Goal: Navigation & Orientation: Understand site structure

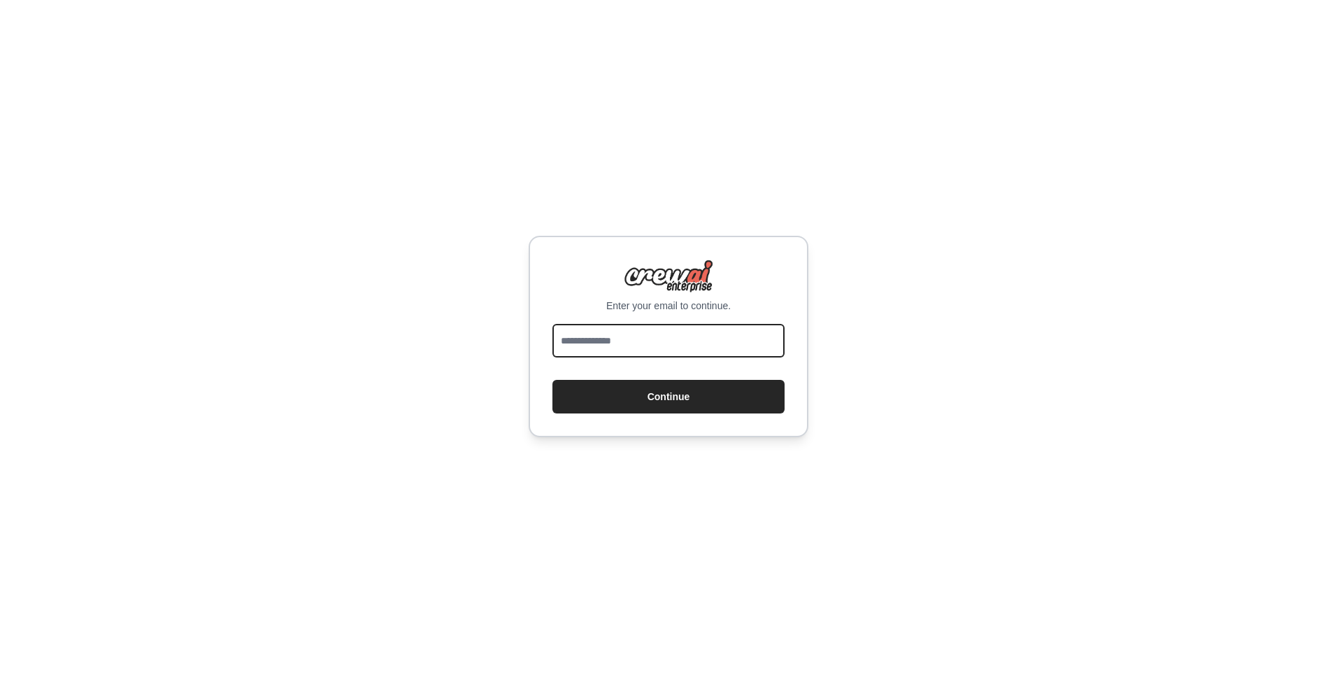
click at [617, 338] on input "email" at bounding box center [668, 341] width 232 height 34
click at [401, 138] on div "Enter your email to continue. Continue" at bounding box center [668, 336] width 1337 height 673
click at [595, 338] on input "email" at bounding box center [668, 341] width 232 height 34
type input "**********"
click at [606, 396] on button "Continue" at bounding box center [668, 397] width 232 height 34
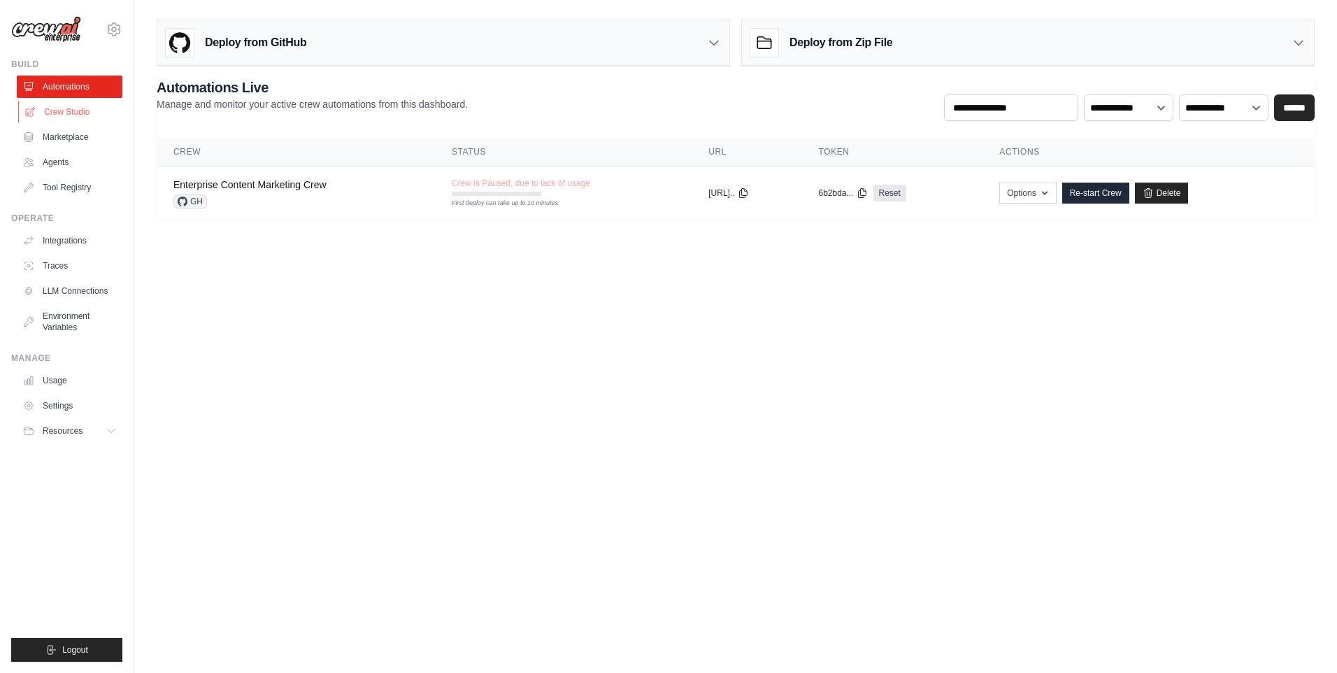
click at [46, 122] on link "Crew Studio" at bounding box center [71, 112] width 106 height 22
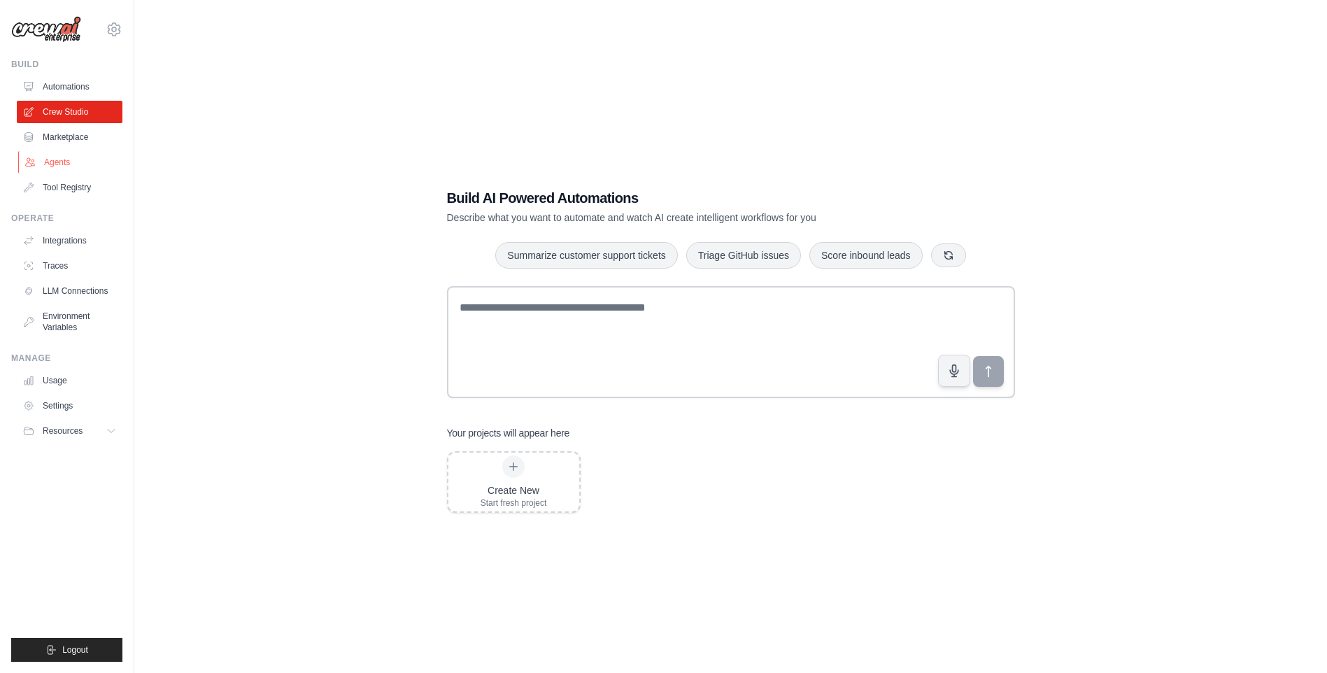
click at [44, 157] on link "Agents" at bounding box center [71, 162] width 106 height 22
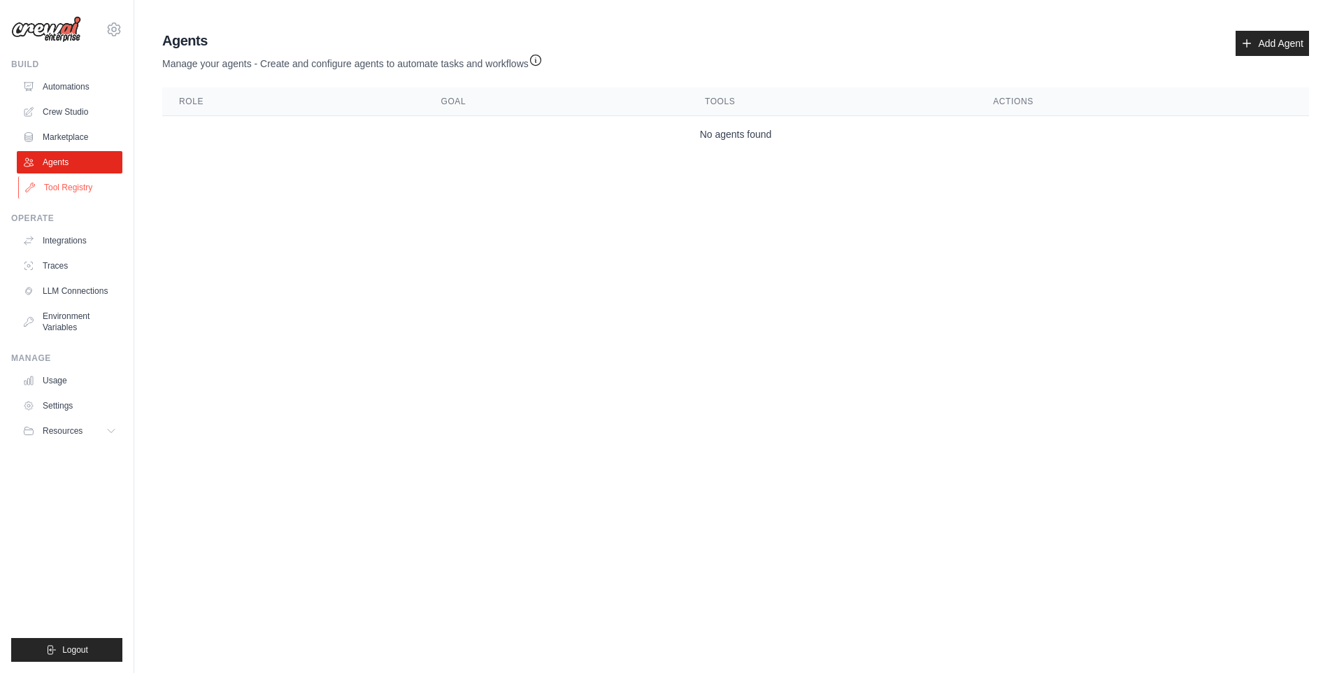
click at [51, 187] on link "Tool Registry" at bounding box center [71, 187] width 106 height 22
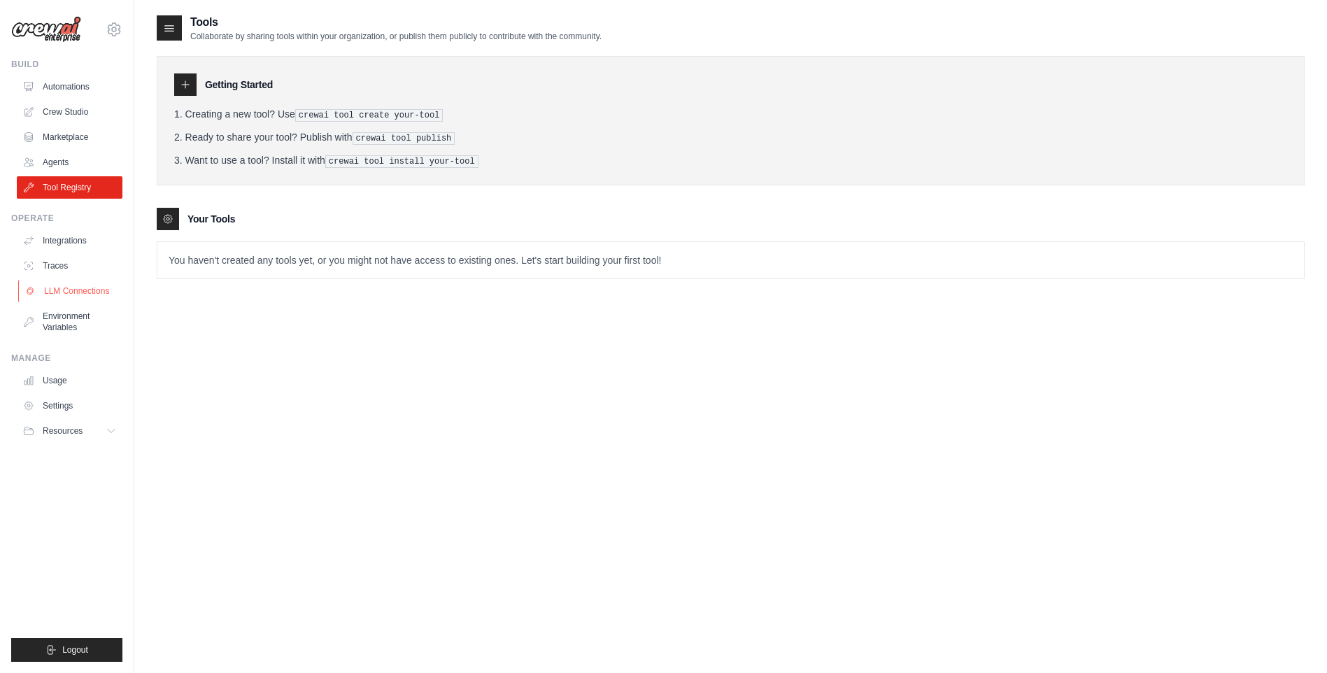
click at [63, 280] on link "LLM Connections" at bounding box center [71, 291] width 106 height 22
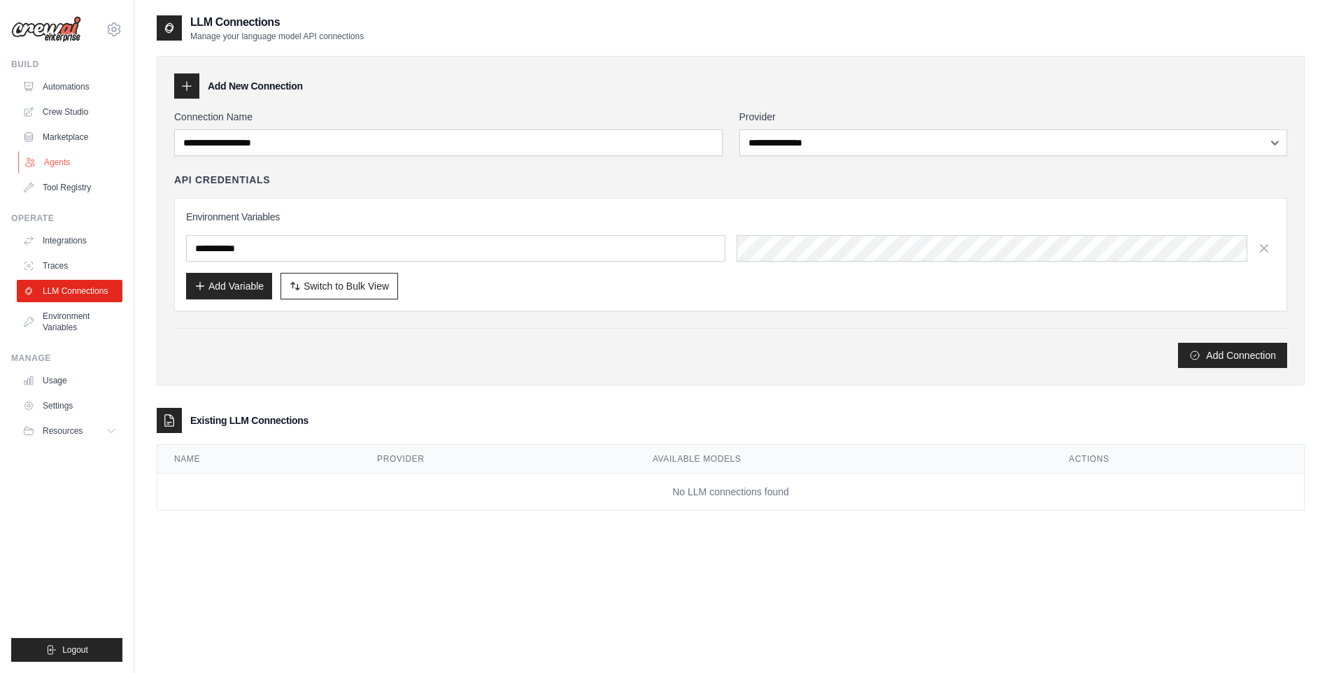
click at [74, 164] on link "Agents" at bounding box center [71, 162] width 106 height 22
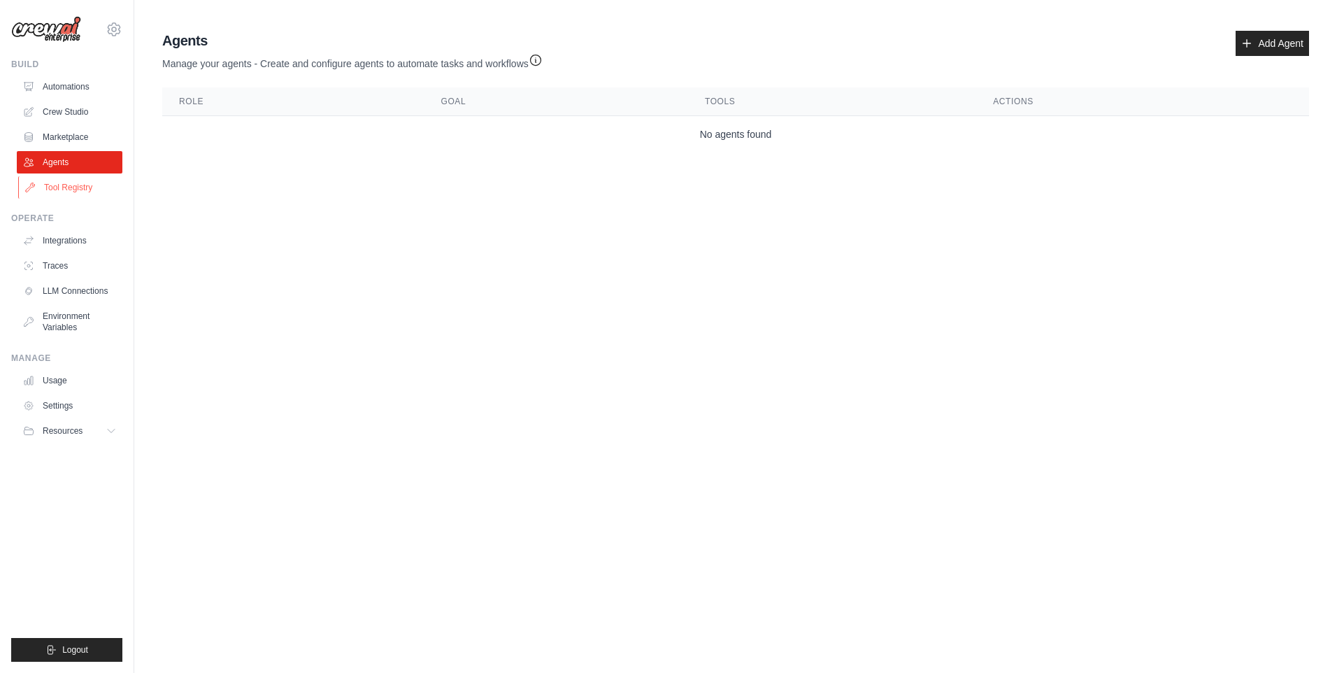
click at [62, 189] on link "Tool Registry" at bounding box center [71, 187] width 106 height 22
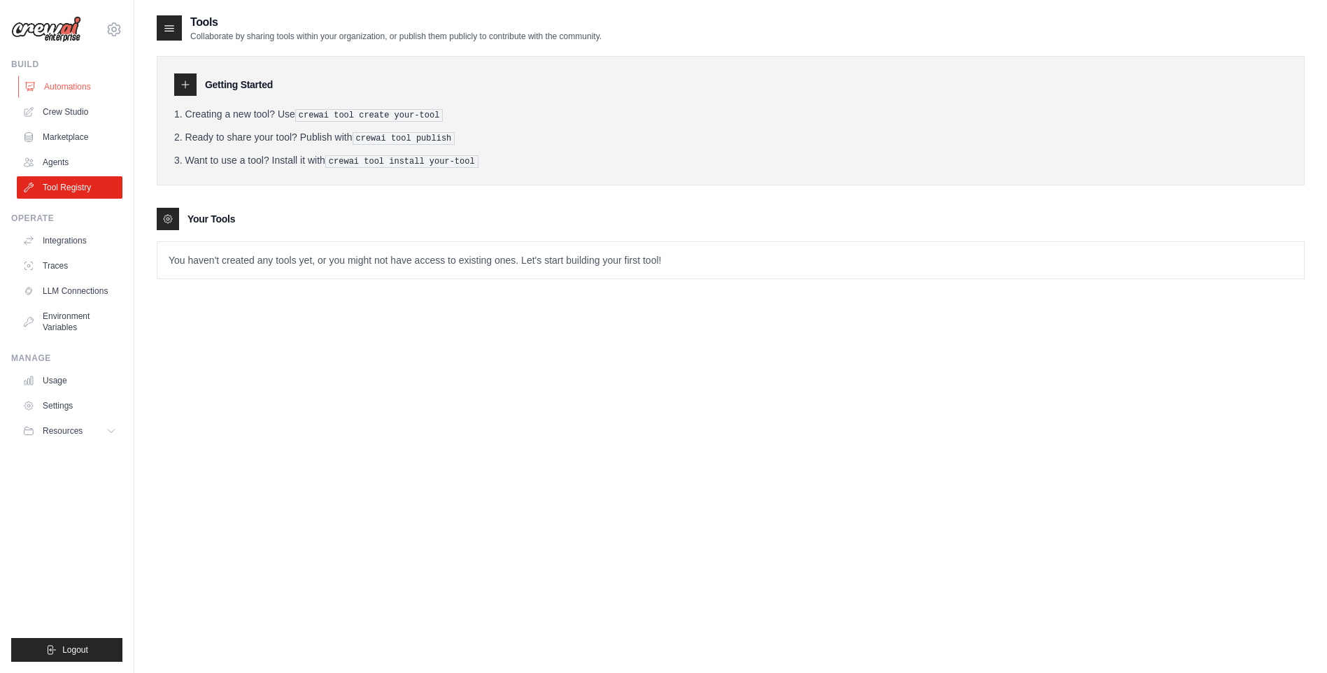
click at [91, 88] on link "Automations" at bounding box center [71, 87] width 106 height 22
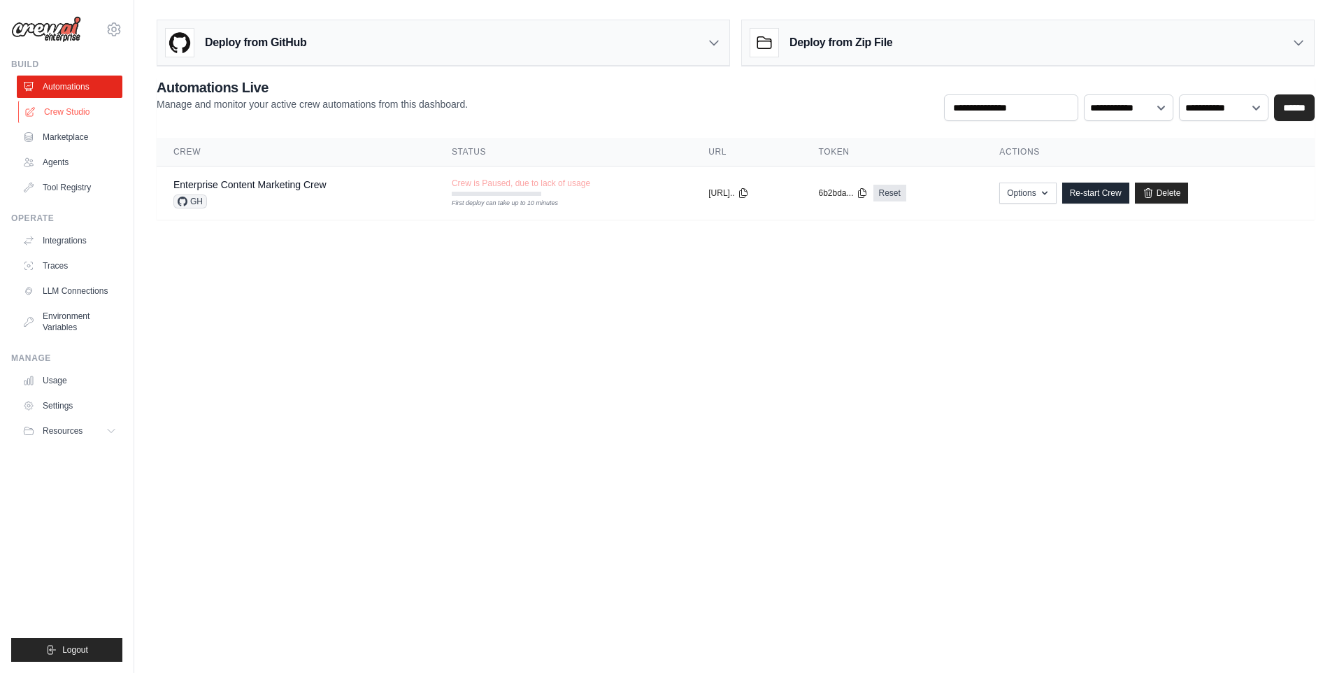
click at [78, 117] on link "Crew Studio" at bounding box center [71, 112] width 106 height 22
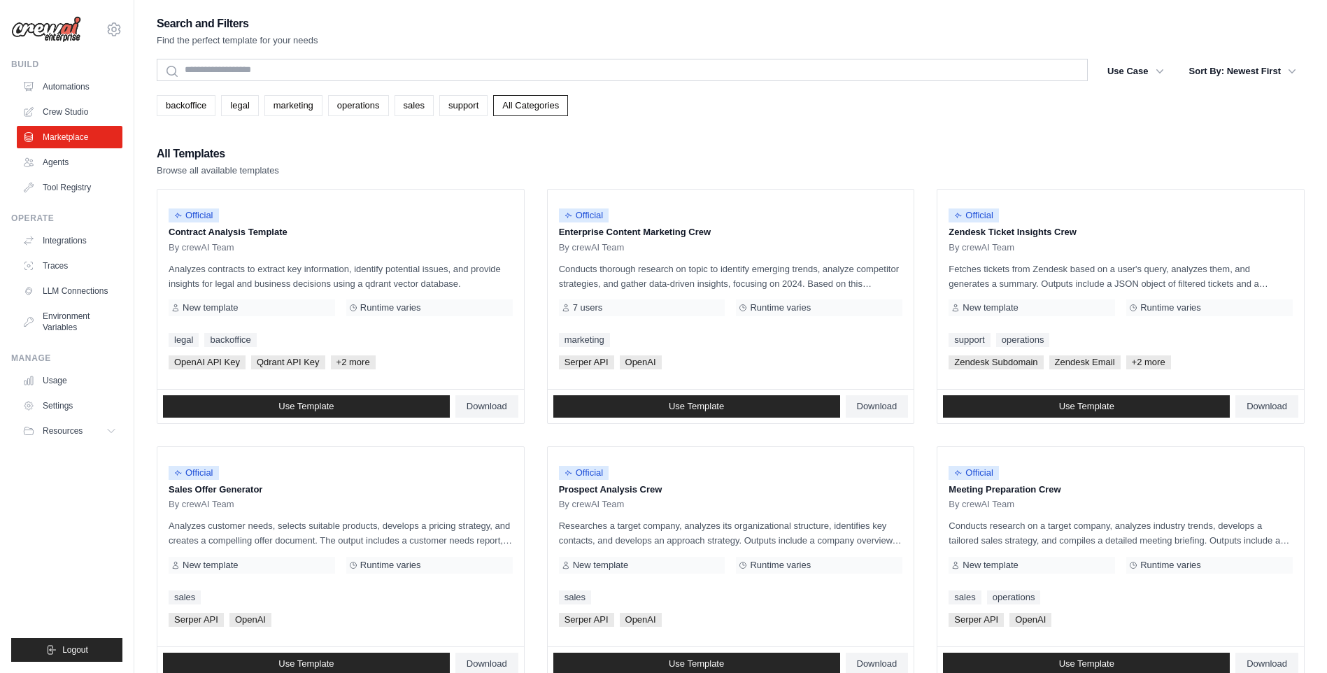
click at [52, 152] on link "Agents" at bounding box center [70, 162] width 106 height 22
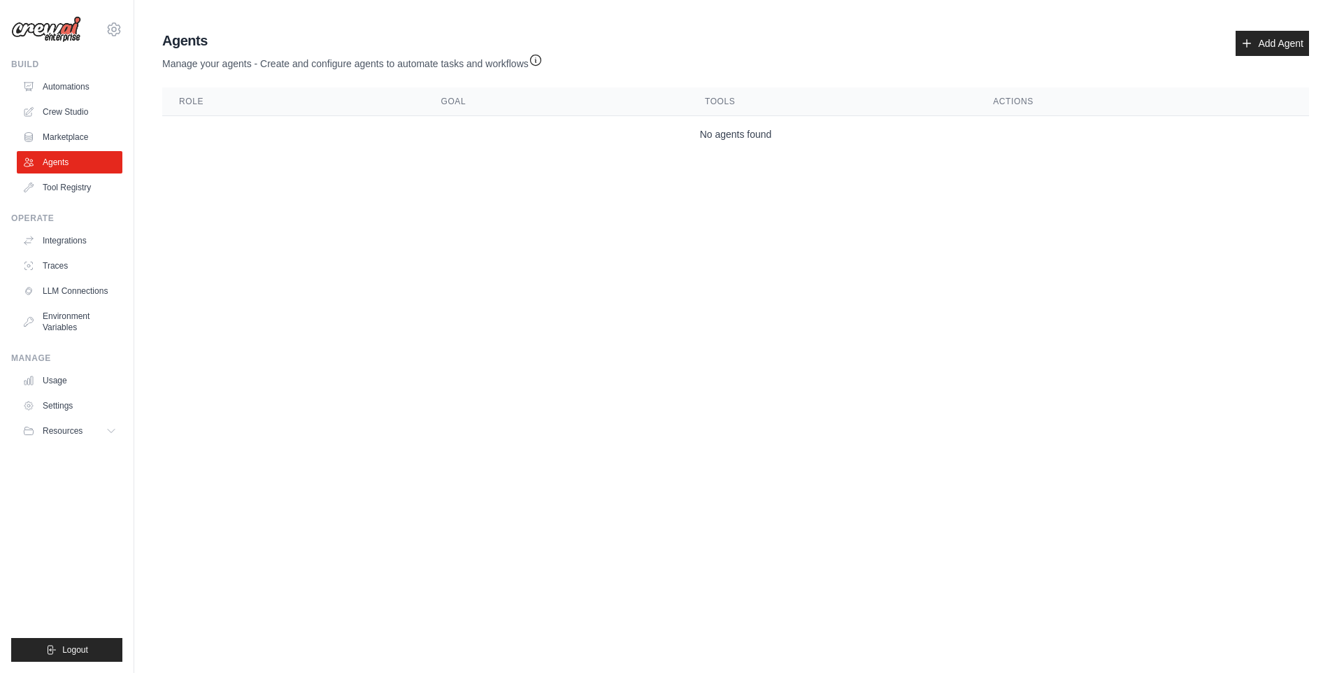
click at [75, 125] on ul "Automations Crew Studio Marketplace Agents Tool Registry" at bounding box center [70, 137] width 106 height 123
click at [71, 131] on link "Marketplace" at bounding box center [71, 137] width 106 height 22
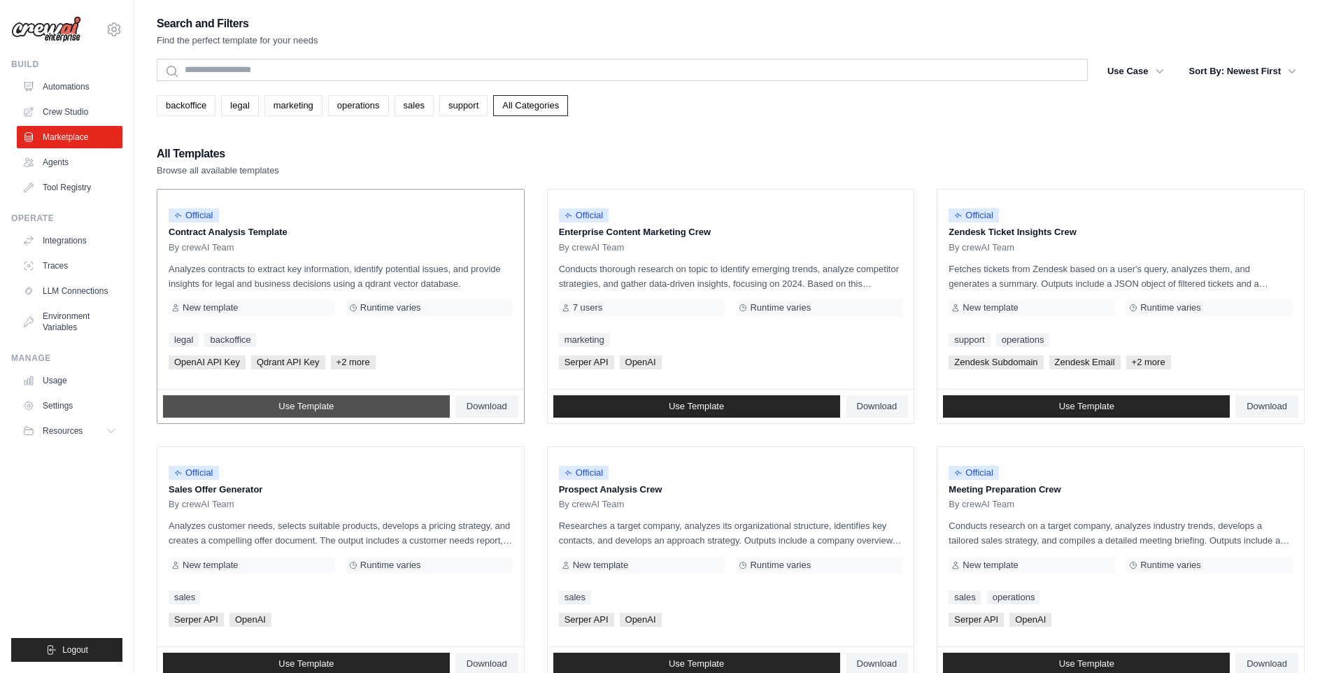
click at [294, 404] on span "Use Template" at bounding box center [305, 406] width 55 height 11
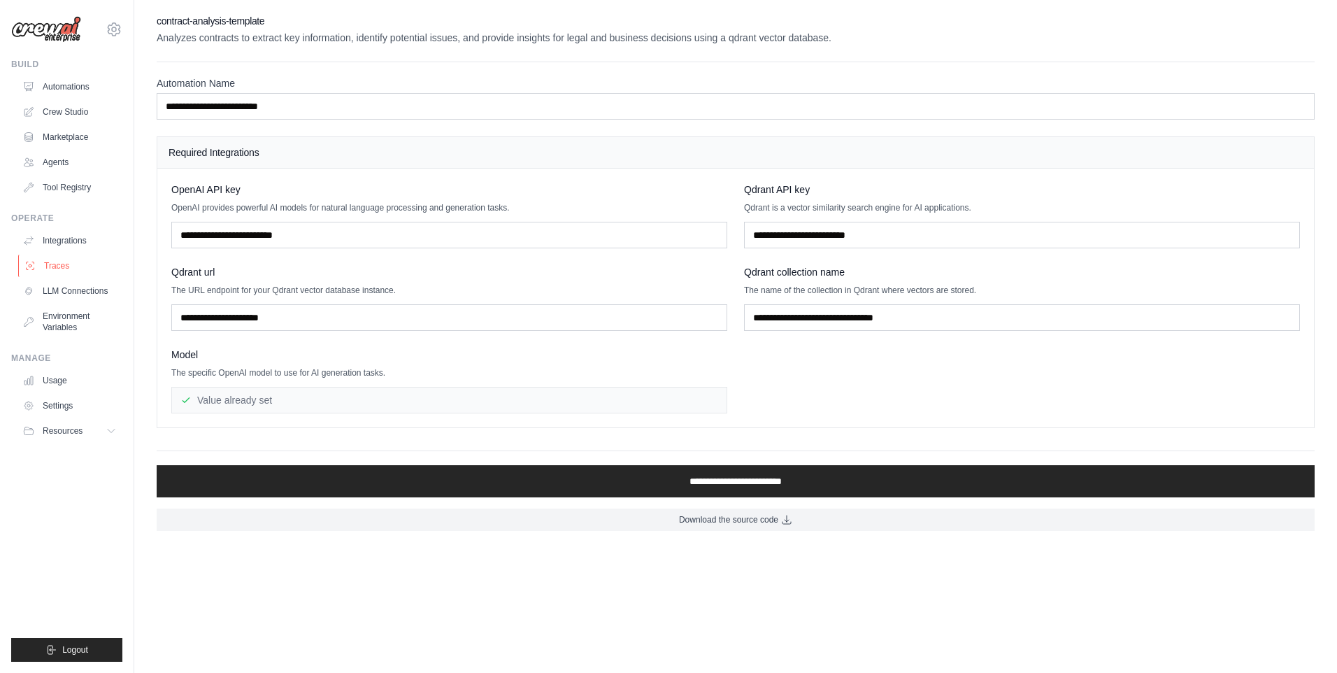
click at [64, 257] on link "Traces" at bounding box center [71, 266] width 106 height 22
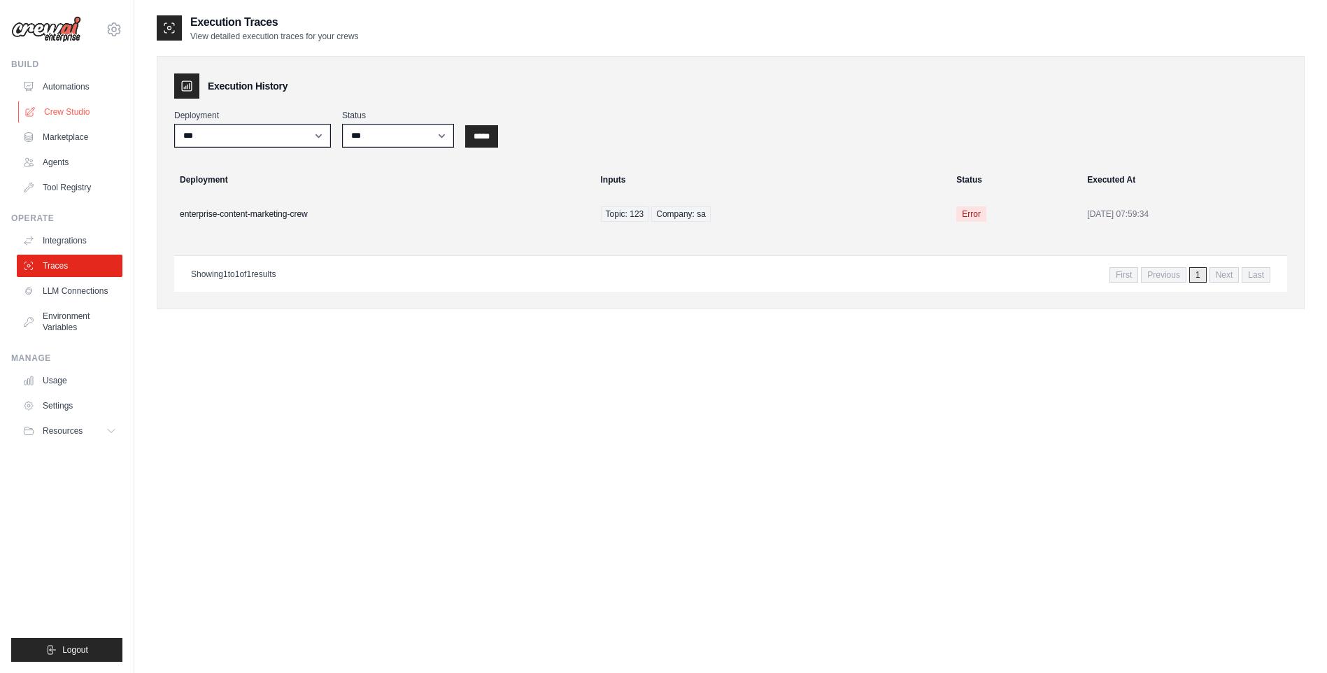
click at [86, 119] on link "Crew Studio" at bounding box center [71, 112] width 106 height 22
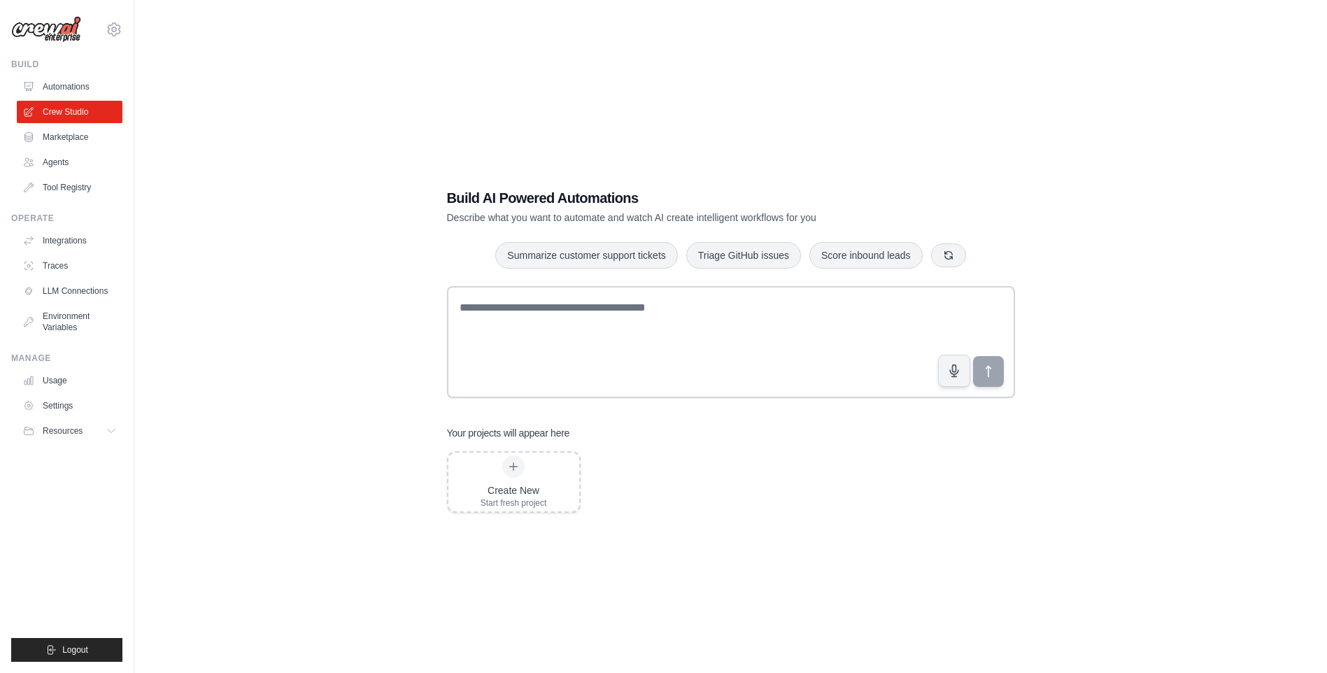
click at [86, 119] on link "Crew Studio" at bounding box center [70, 112] width 106 height 22
click at [66, 294] on link "LLM Connections" at bounding box center [71, 291] width 106 height 22
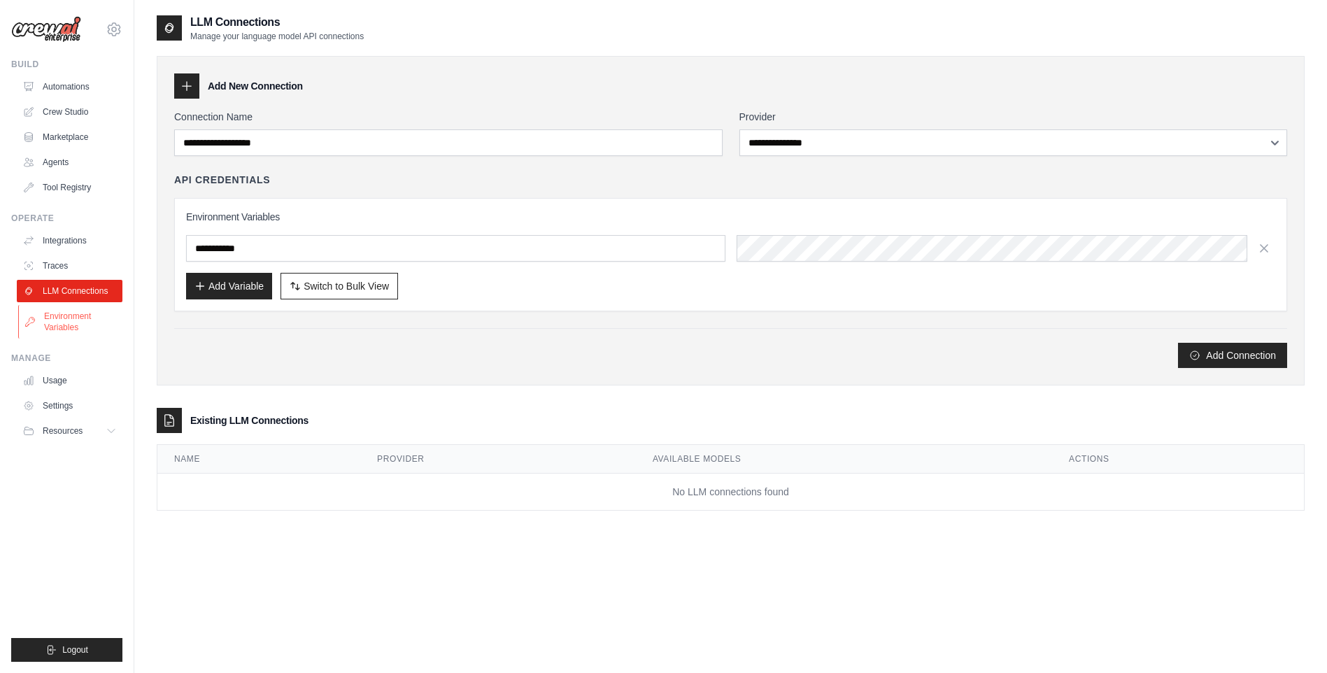
click at [56, 320] on link "Environment Variables" at bounding box center [71, 322] width 106 height 34
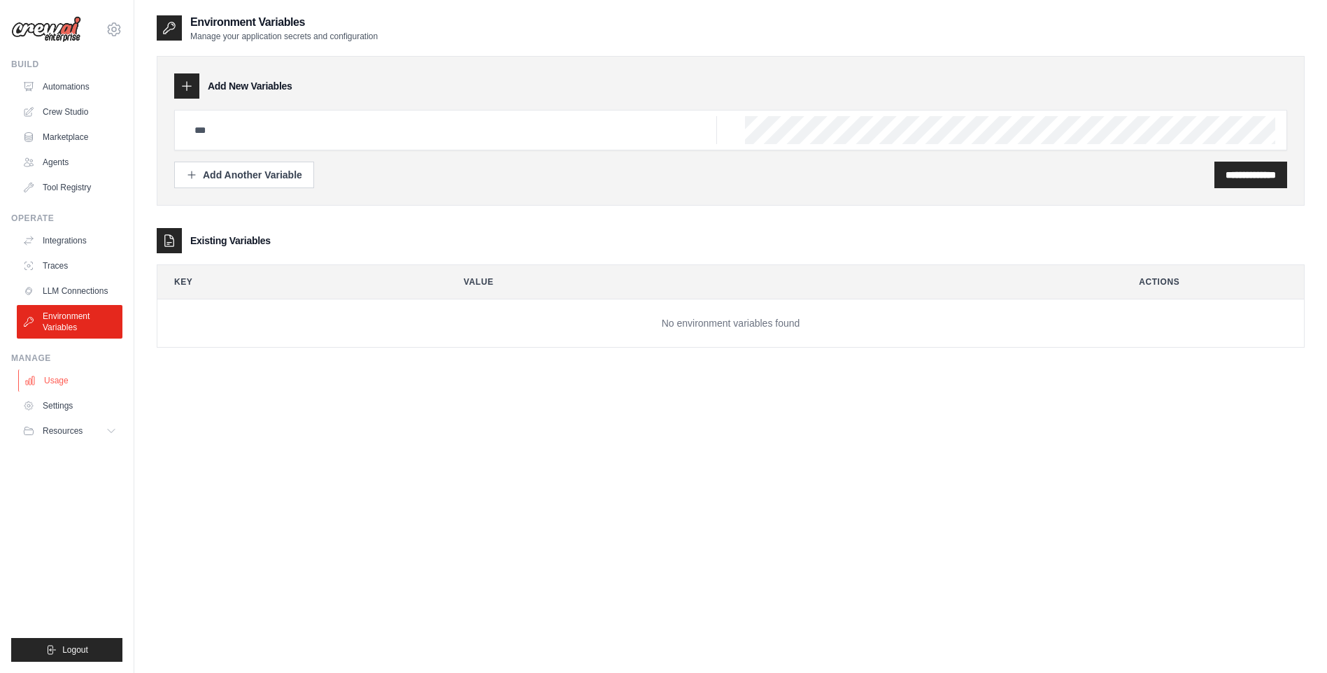
click at [52, 383] on link "Usage" at bounding box center [71, 380] width 106 height 22
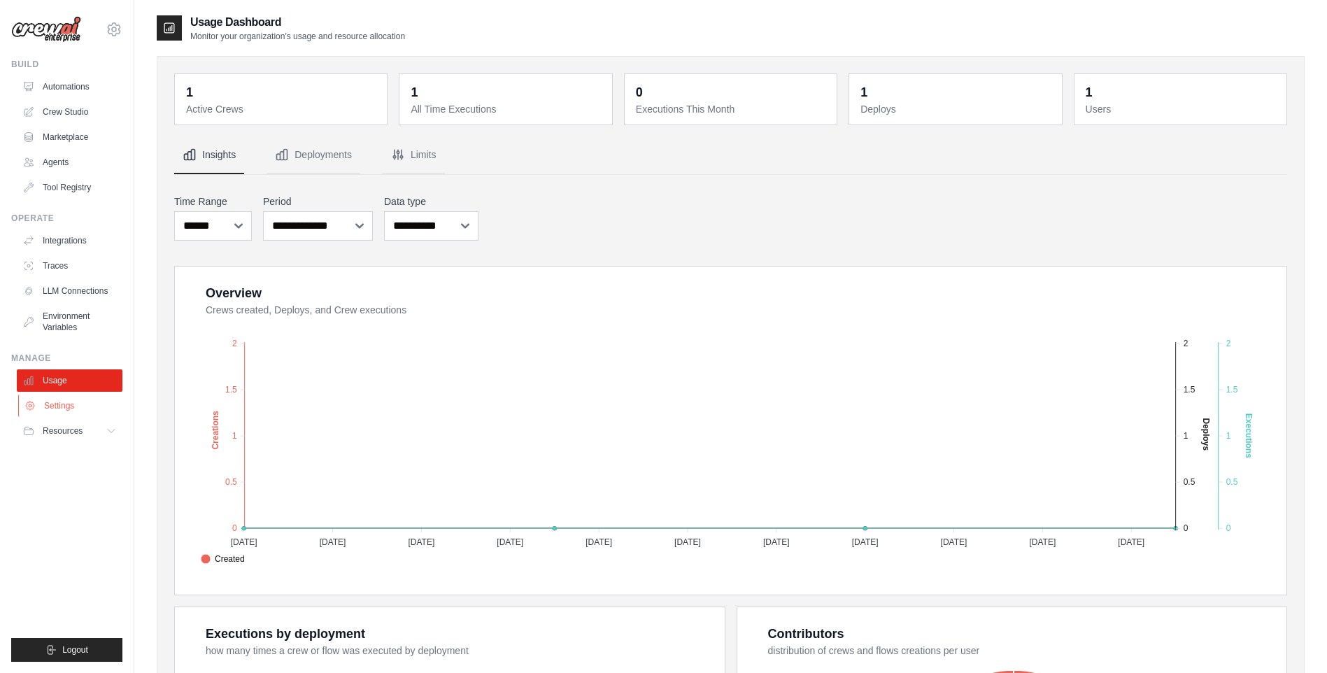
click at [55, 411] on link "Settings" at bounding box center [71, 405] width 106 height 22
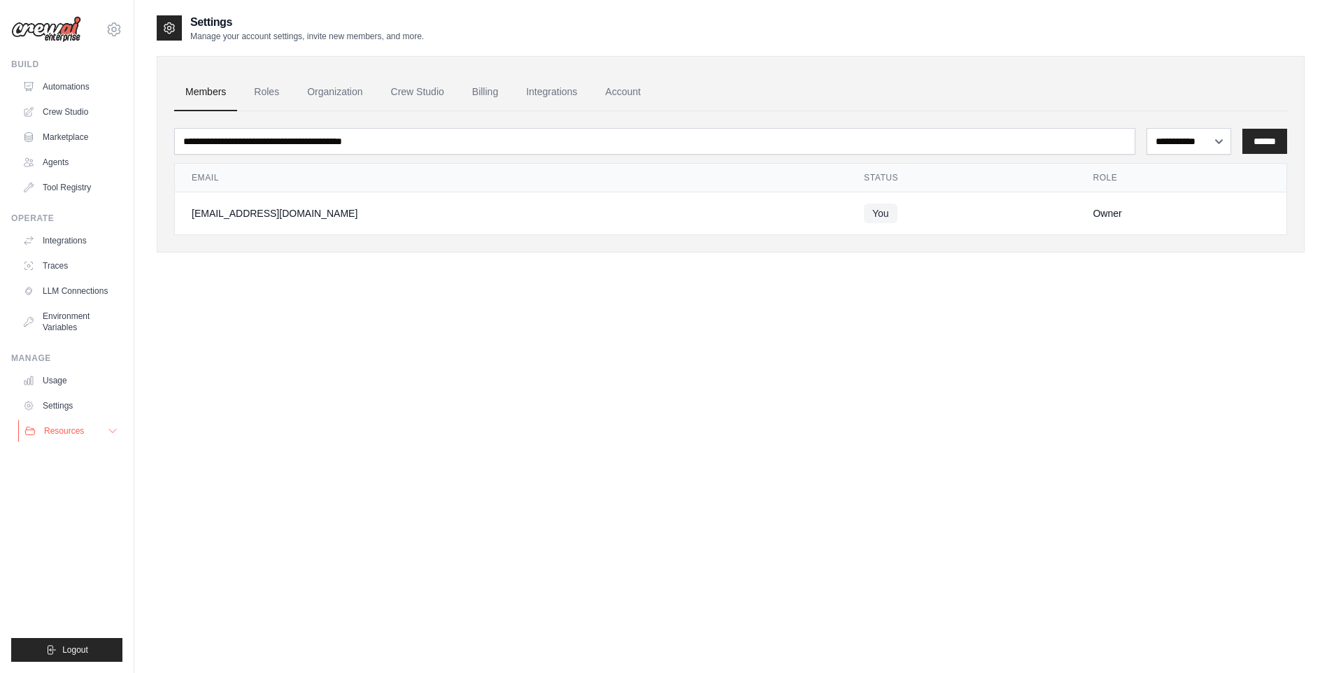
click at [57, 437] on button "Resources" at bounding box center [71, 431] width 106 height 22
click at [62, 180] on link "Tool Registry" at bounding box center [71, 187] width 106 height 22
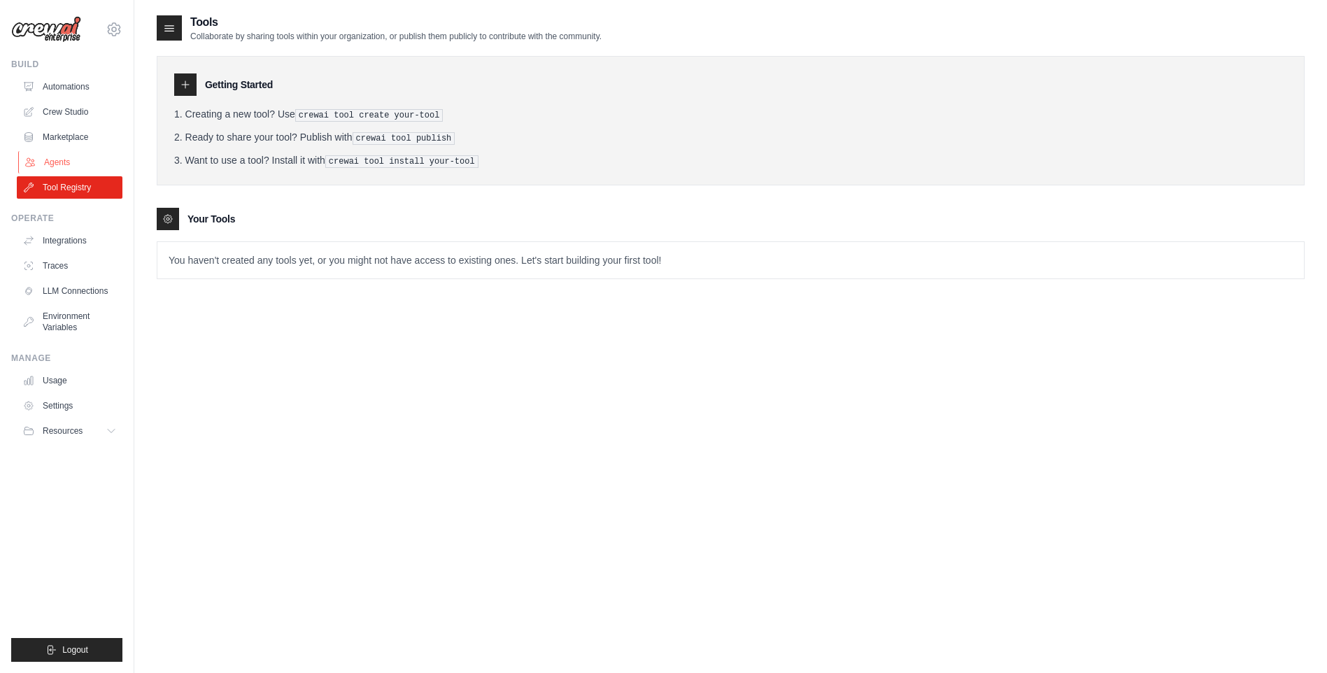
click at [67, 154] on link "Agents" at bounding box center [71, 162] width 106 height 22
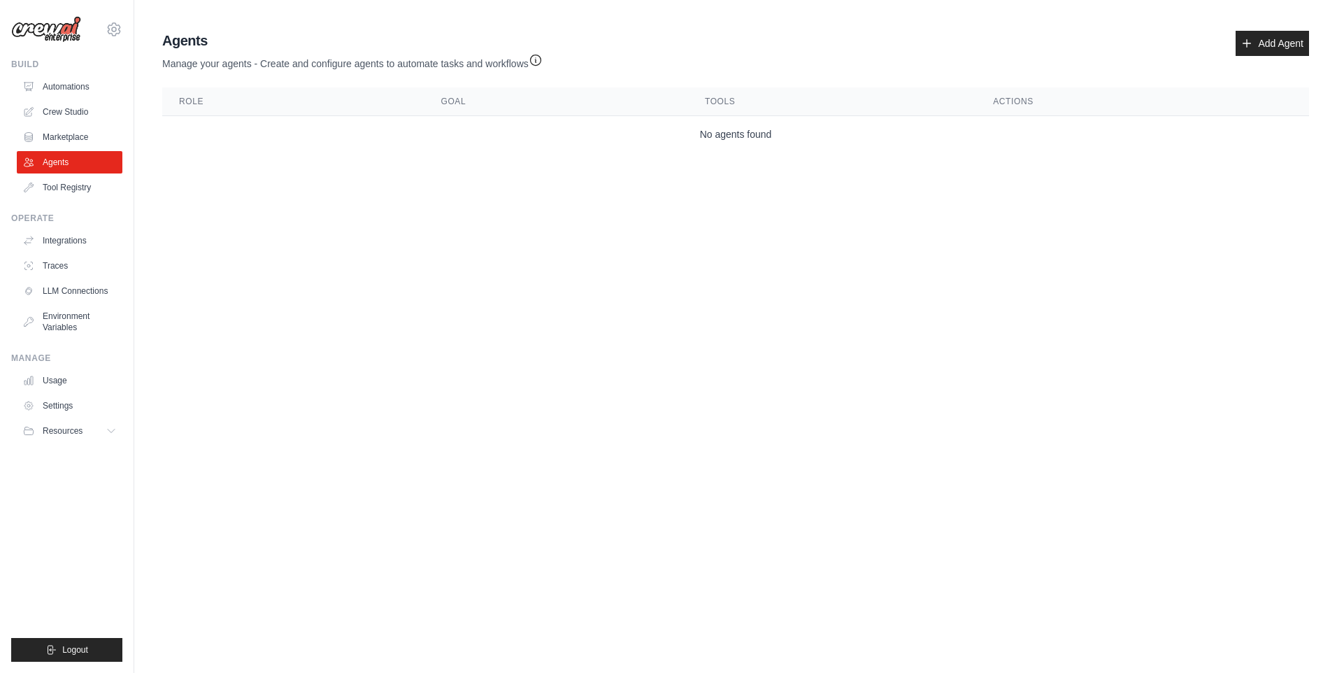
click at [331, 228] on body "[EMAIL_ADDRESS][DOMAIN_NAME] Settings Build Automations Crew Studio Resources" at bounding box center [668, 336] width 1337 height 673
click at [1256, 50] on link "Add Agent" at bounding box center [1272, 43] width 73 height 25
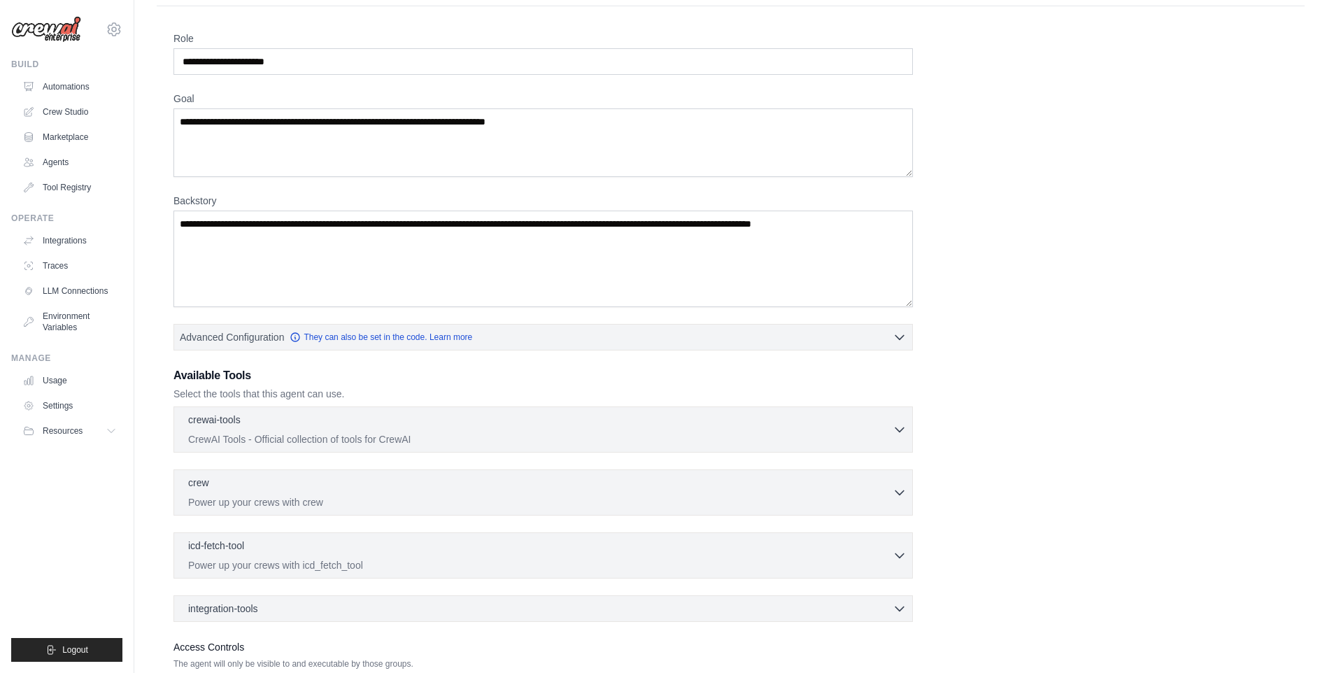
scroll to position [29, 0]
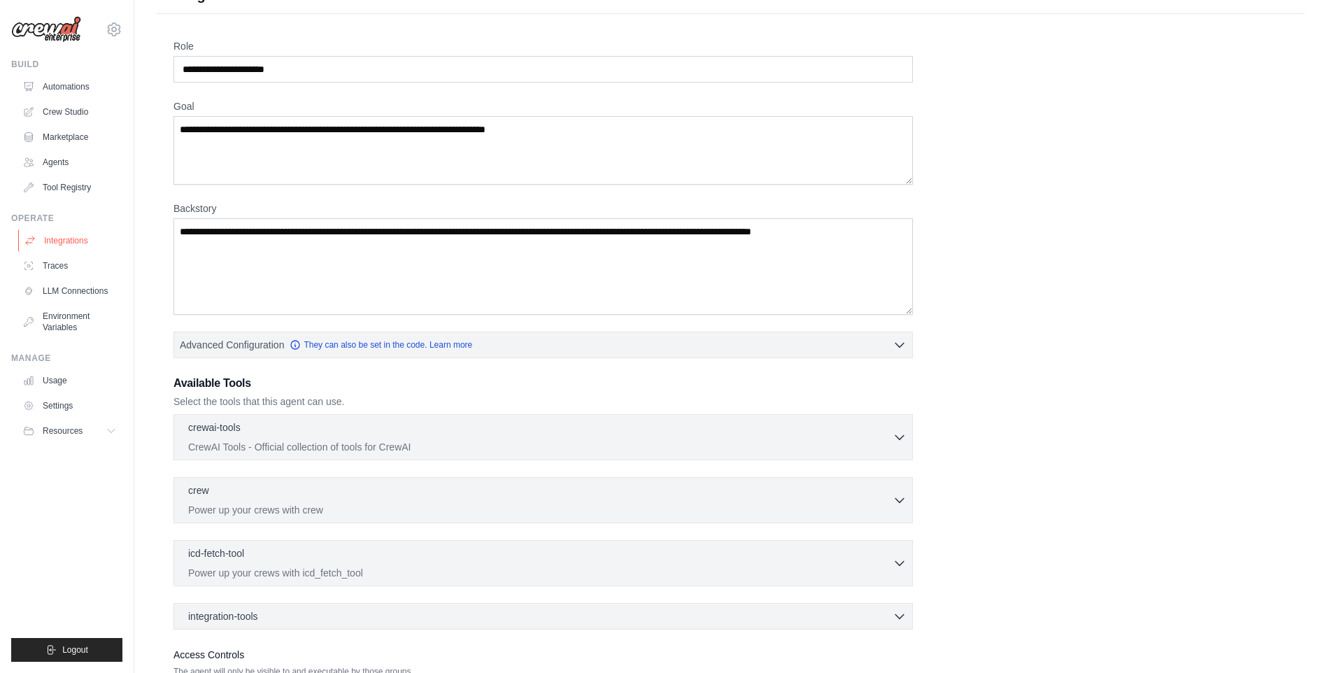
click at [73, 243] on link "Integrations" at bounding box center [71, 240] width 106 height 22
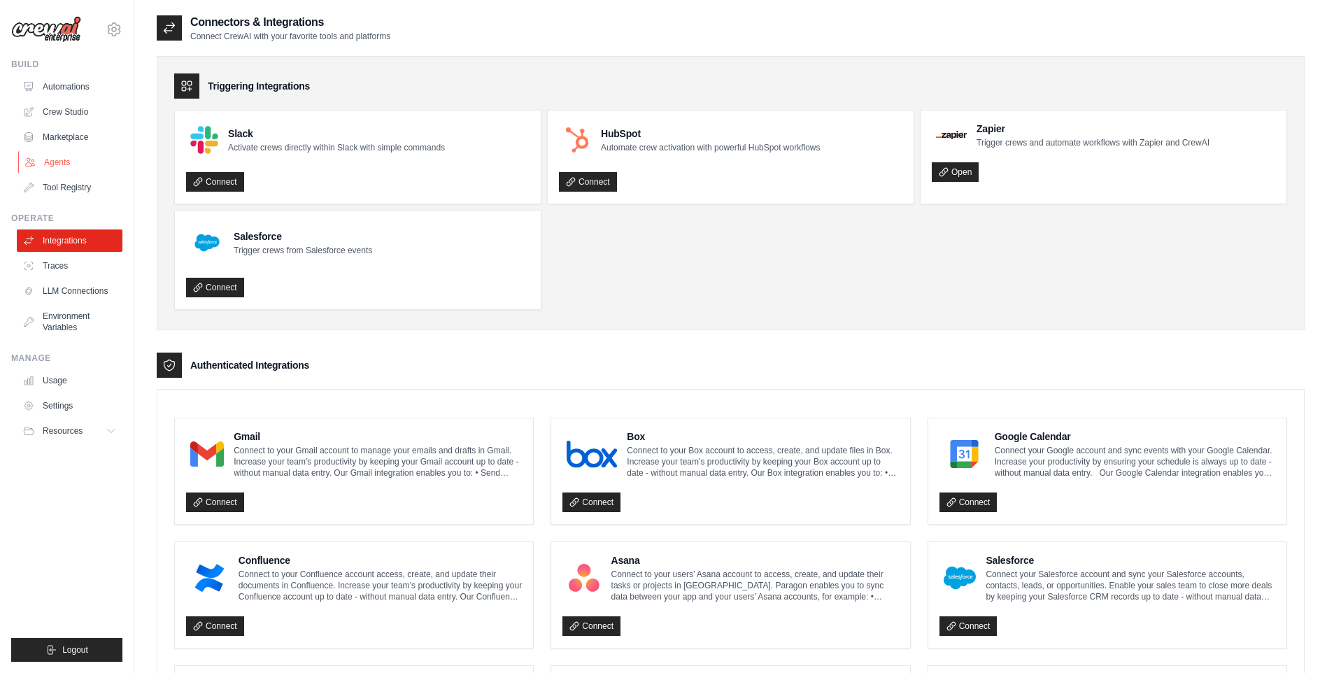
click at [69, 162] on link "Agents" at bounding box center [71, 162] width 106 height 22
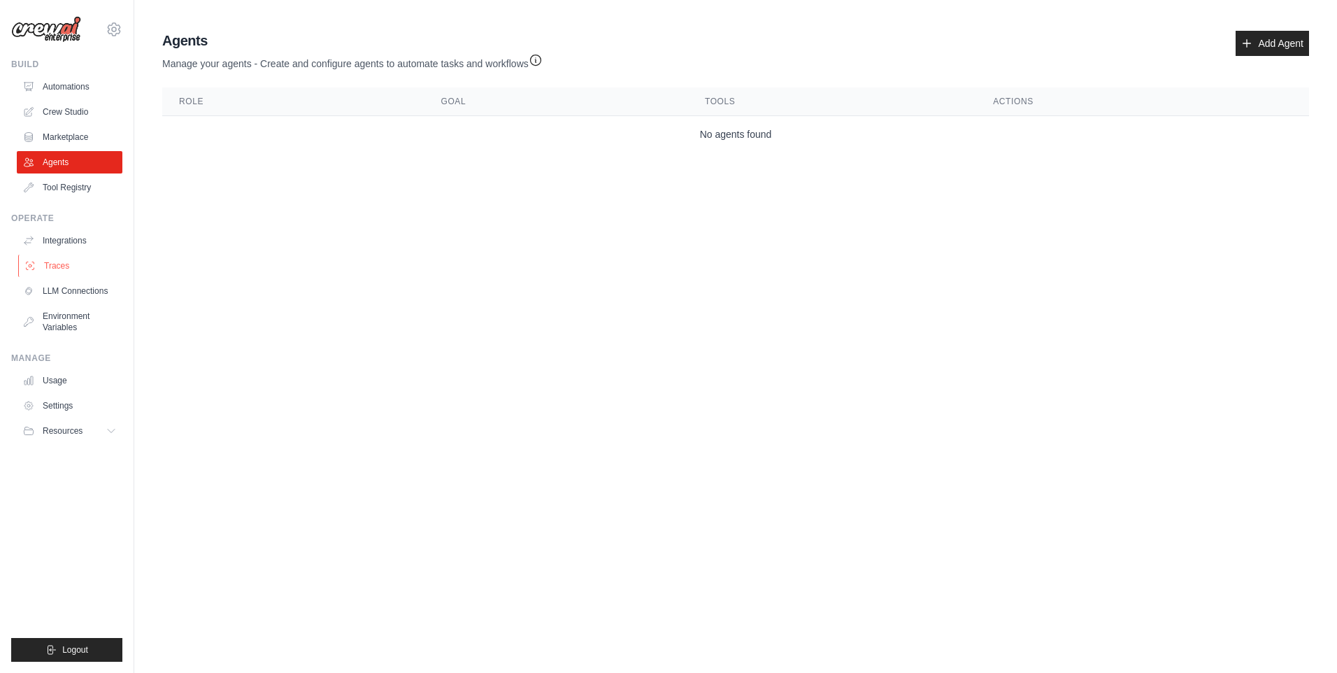
click at [63, 264] on link "Traces" at bounding box center [71, 266] width 106 height 22
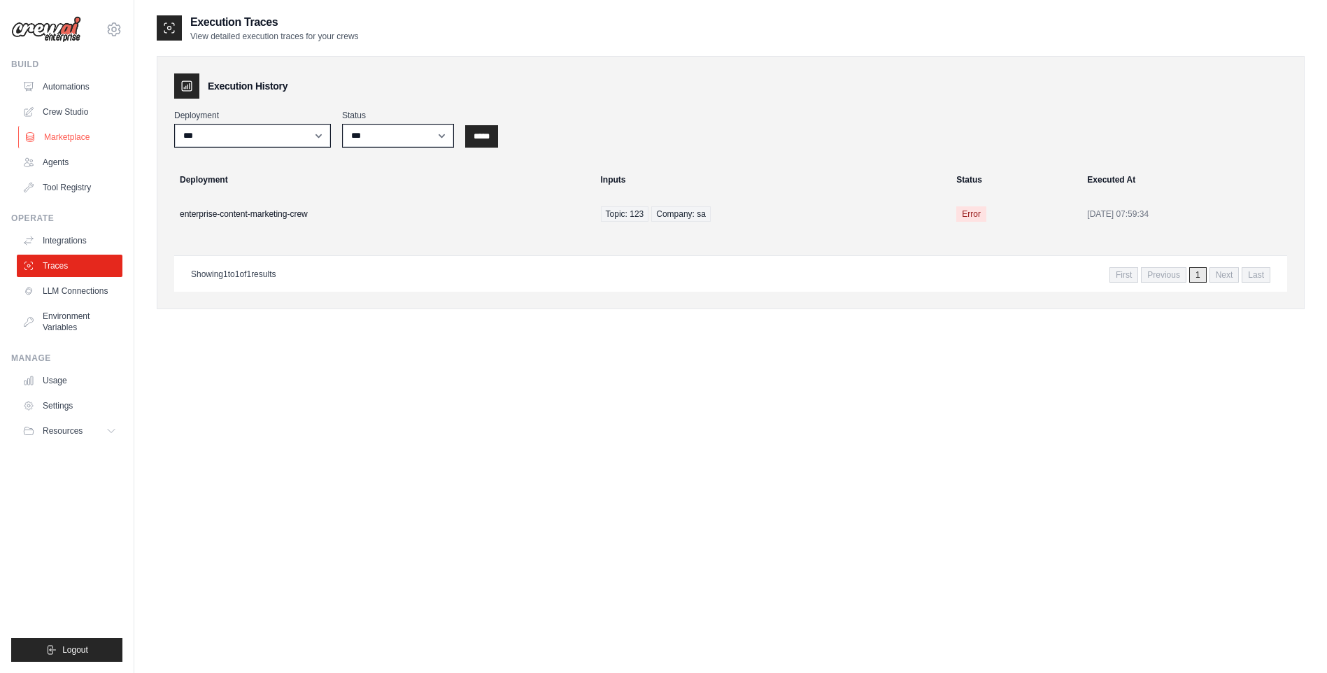
click at [59, 136] on link "Marketplace" at bounding box center [71, 137] width 106 height 22
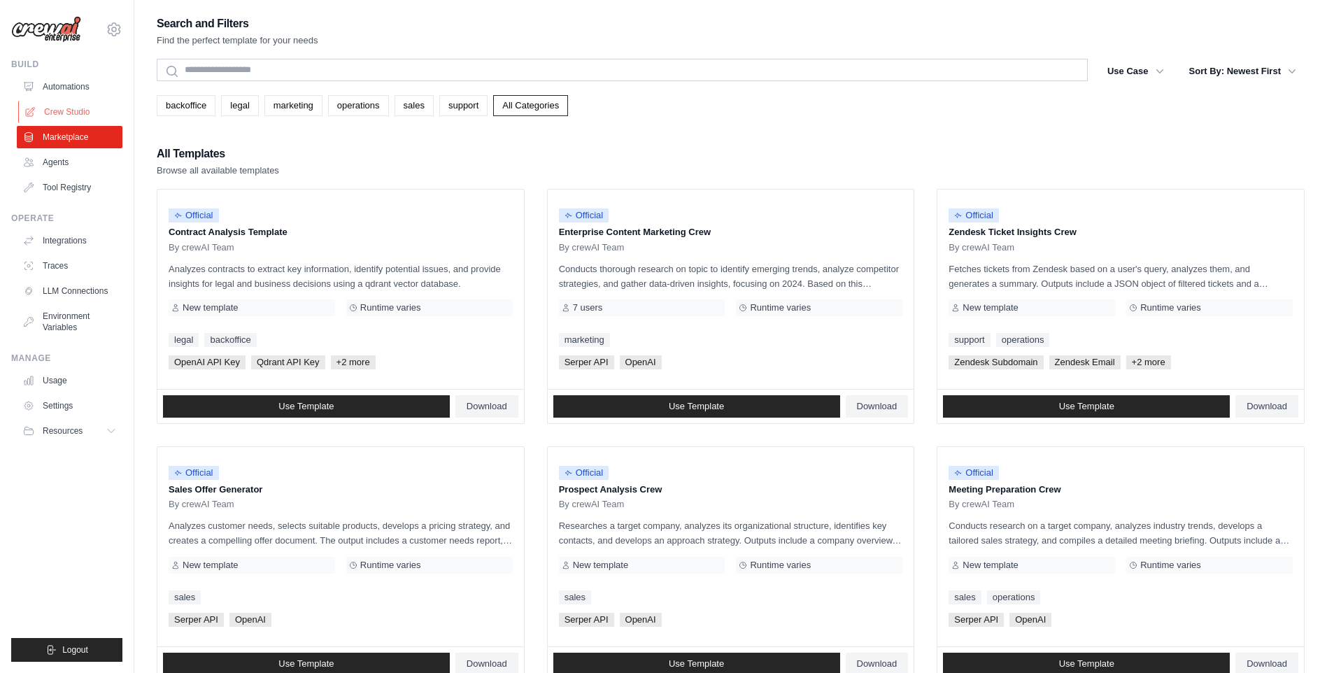
click at [76, 112] on link "Crew Studio" at bounding box center [71, 112] width 106 height 22
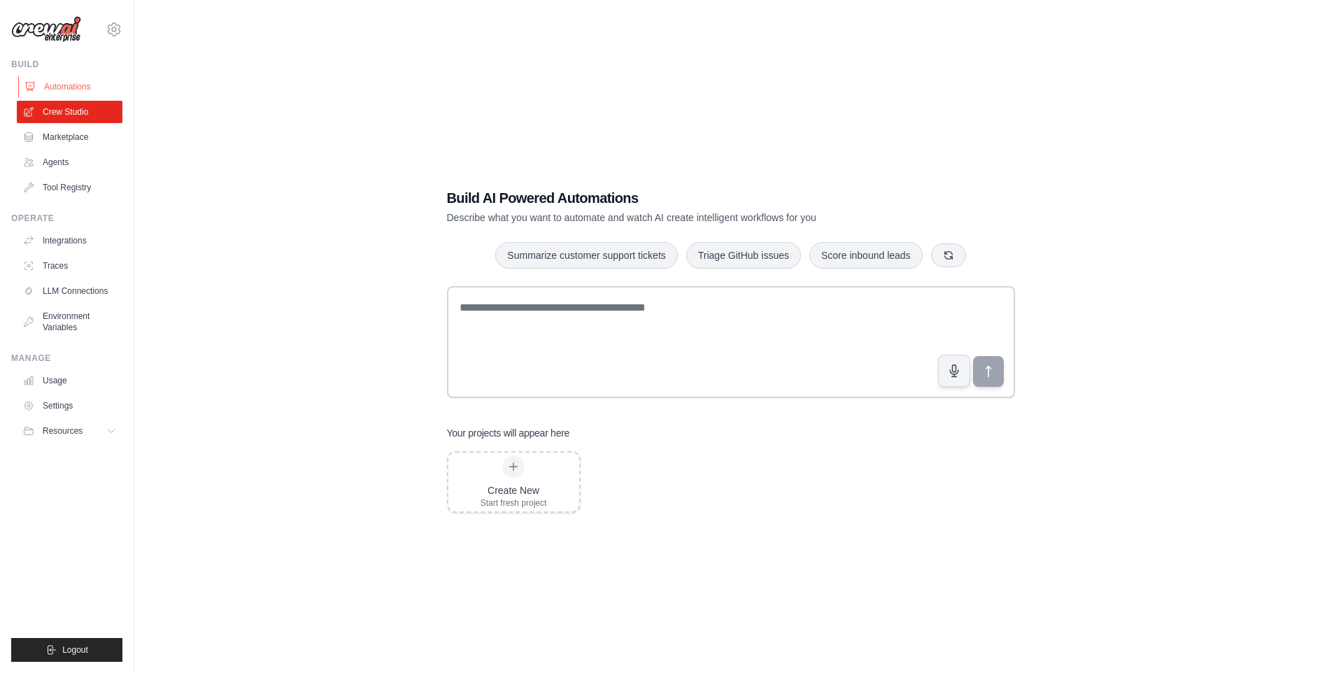
click at [62, 92] on link "Automations" at bounding box center [71, 87] width 106 height 22
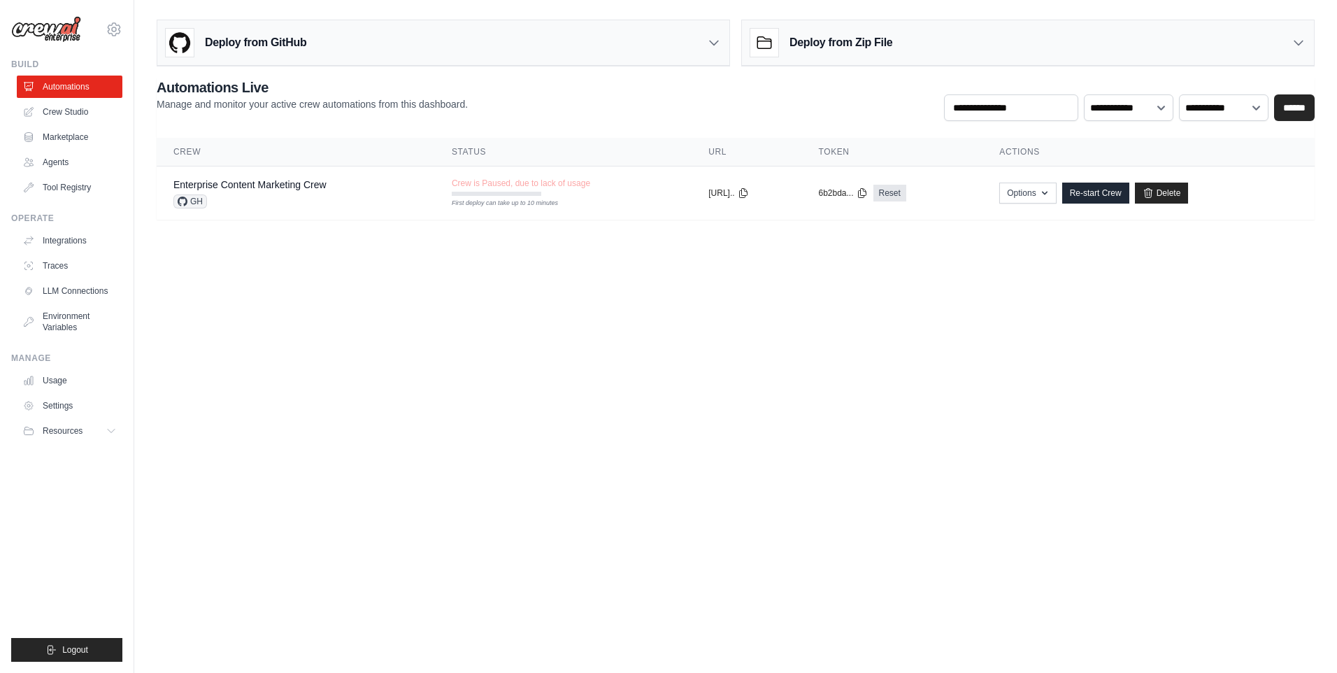
click at [241, 317] on body "[EMAIL_ADDRESS][DOMAIN_NAME] Settings Build Automations Crew Studio Resources" at bounding box center [668, 336] width 1337 height 673
click at [406, 411] on body "[EMAIL_ADDRESS][DOMAIN_NAME] Settings Build Automations Crew Studio Resources" at bounding box center [668, 336] width 1337 height 673
click at [41, 268] on link "Traces" at bounding box center [71, 266] width 106 height 22
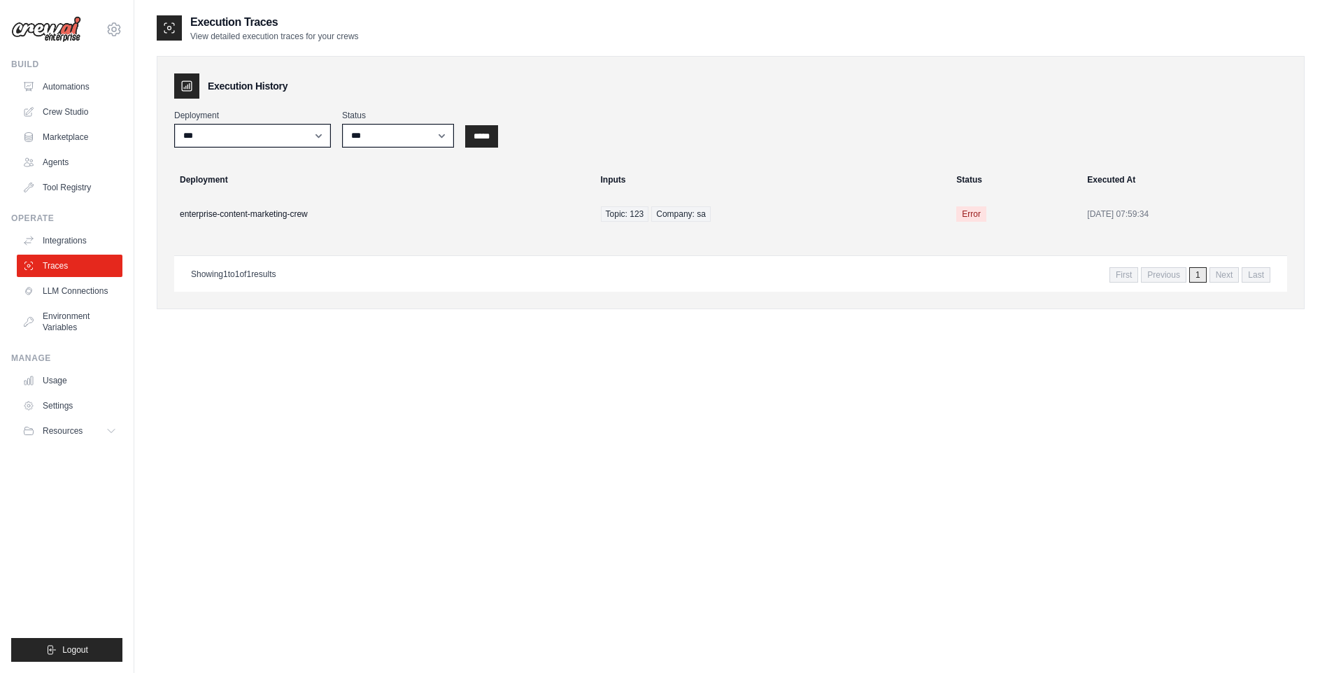
click at [367, 401] on div "**********" at bounding box center [731, 350] width 1148 height 673
